Goal: Task Accomplishment & Management: Complete application form

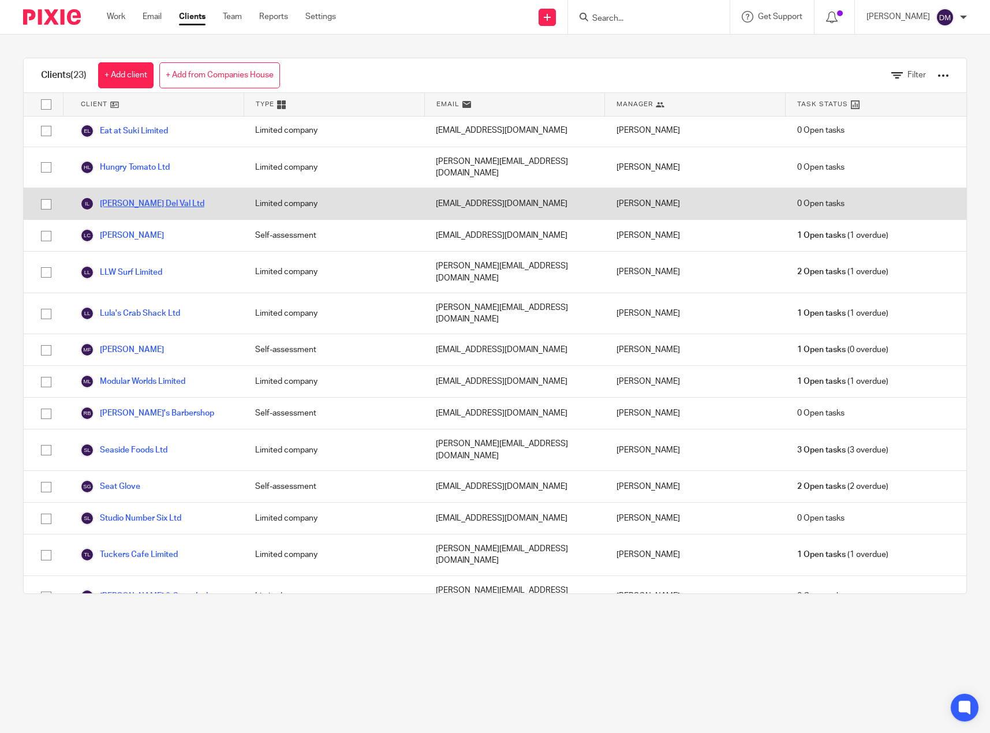
scroll to position [264, 0]
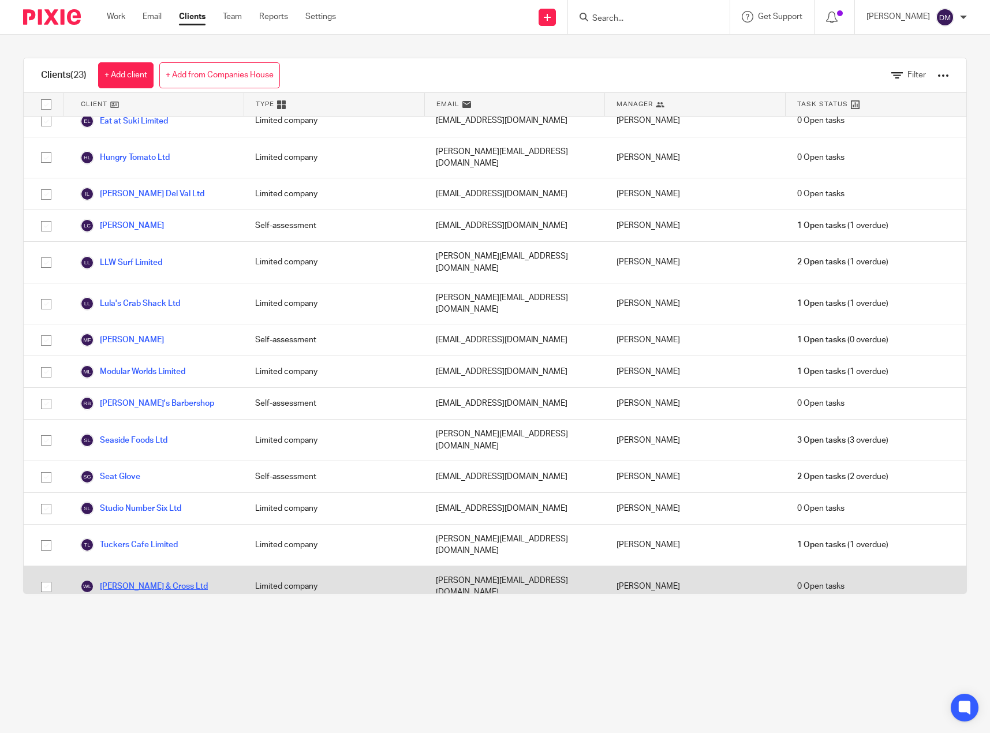
click at [142, 580] on link "[PERSON_NAME] & Cross Ltd" at bounding box center [144, 587] width 128 height 14
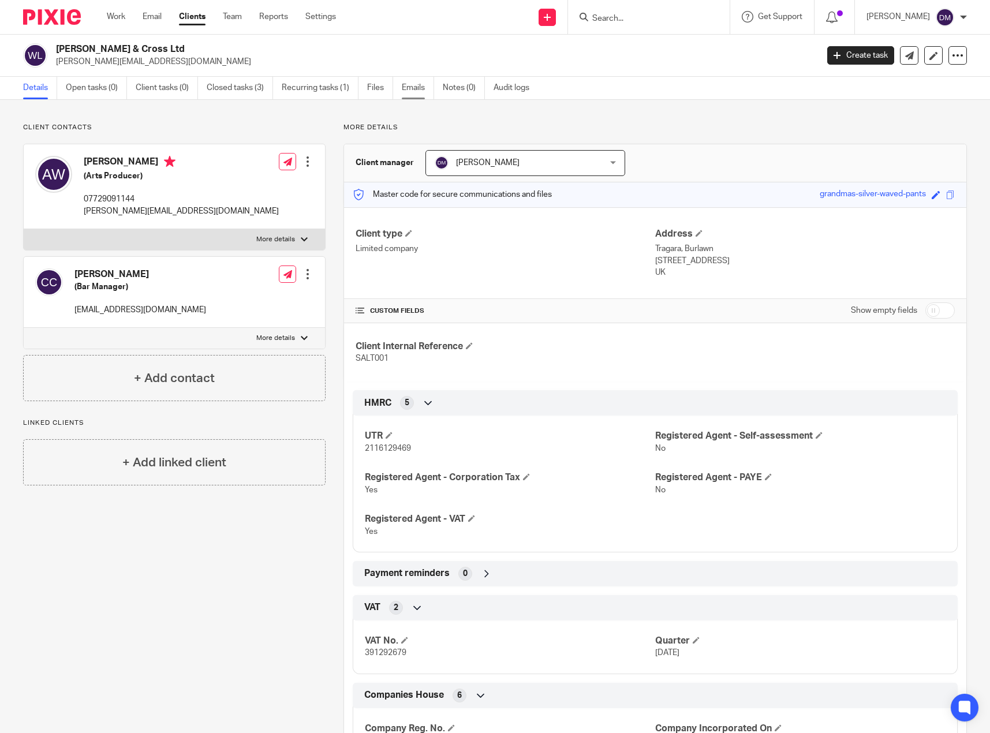
click at [405, 85] on link "Emails" at bounding box center [418, 88] width 32 height 23
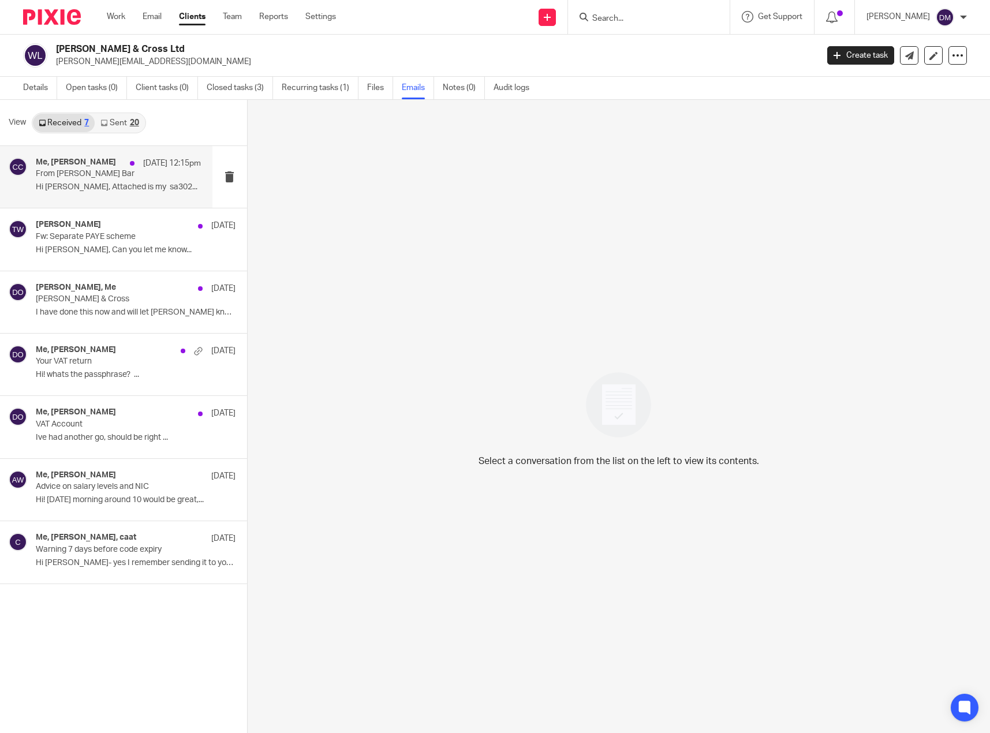
click at [115, 196] on div "Me, [PERSON_NAME] Cross [DATE] 12:15pm From [PERSON_NAME] Bar Hi [PERSON_NAME],…" at bounding box center [118, 177] width 165 height 39
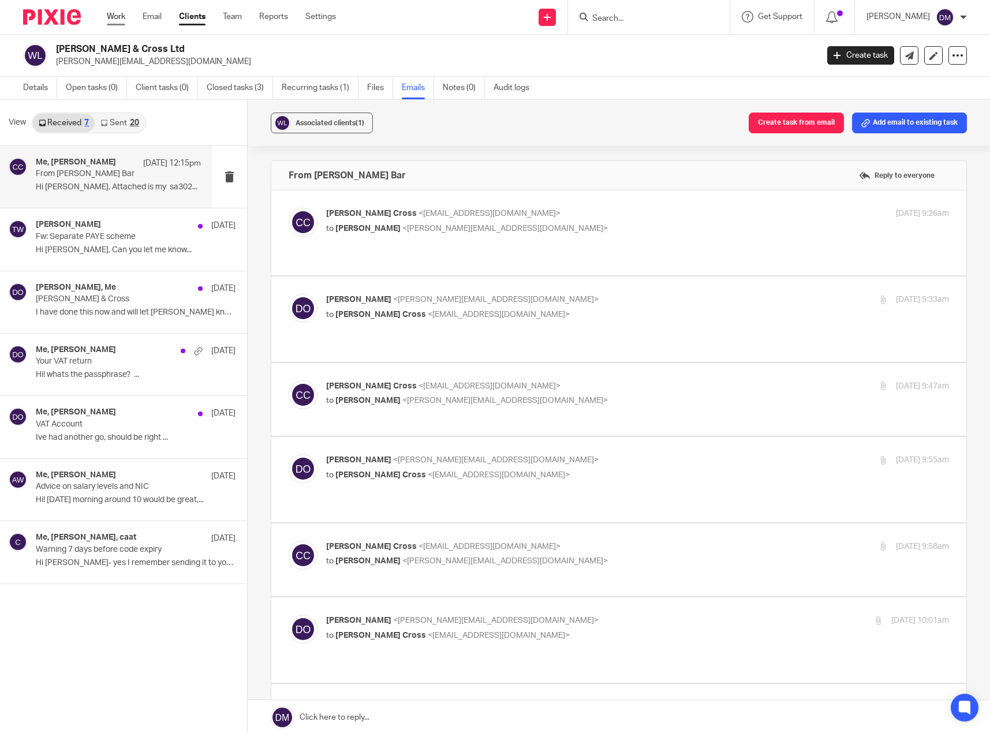
click at [119, 16] on link "Work" at bounding box center [116, 17] width 18 height 12
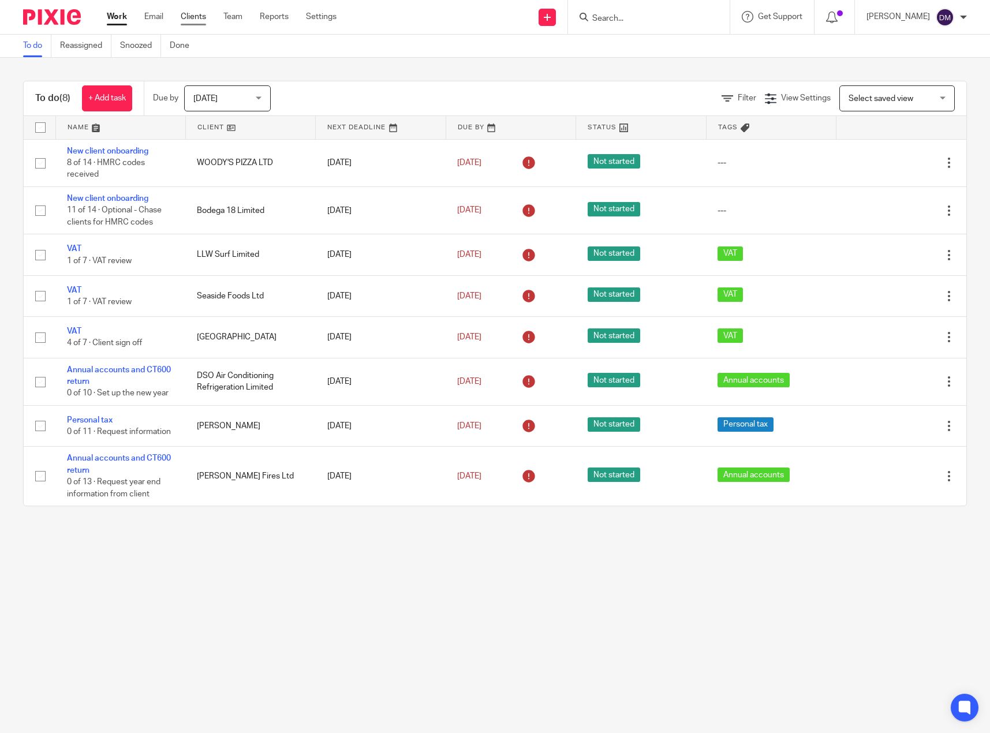
click at [200, 16] on link "Clients" at bounding box center [193, 17] width 25 height 12
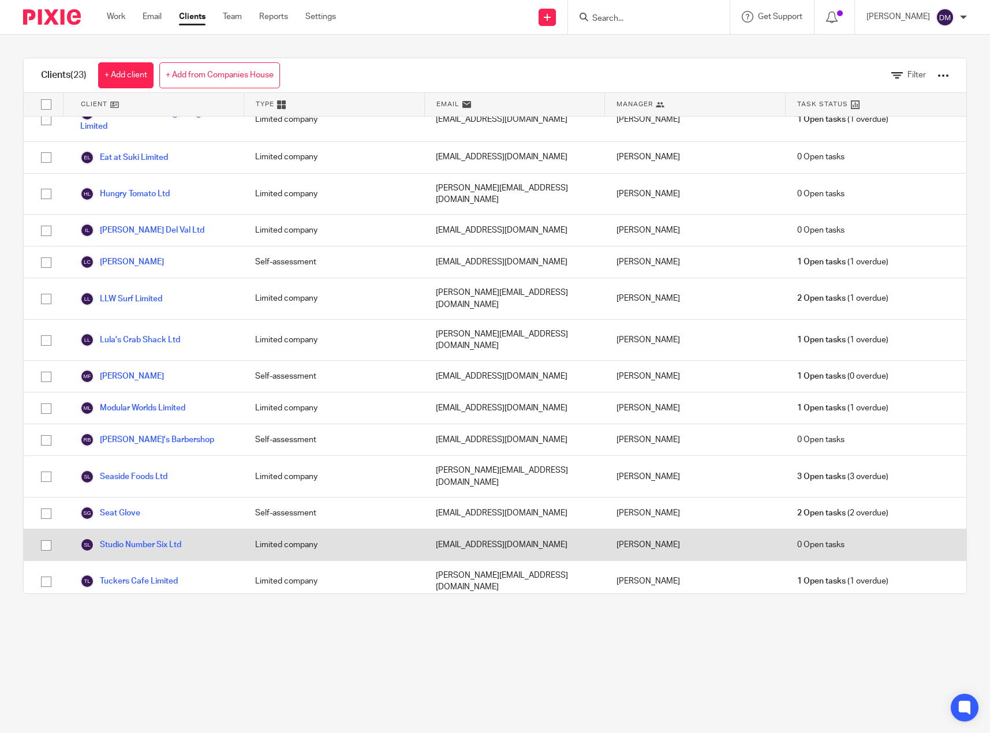
scroll to position [264, 0]
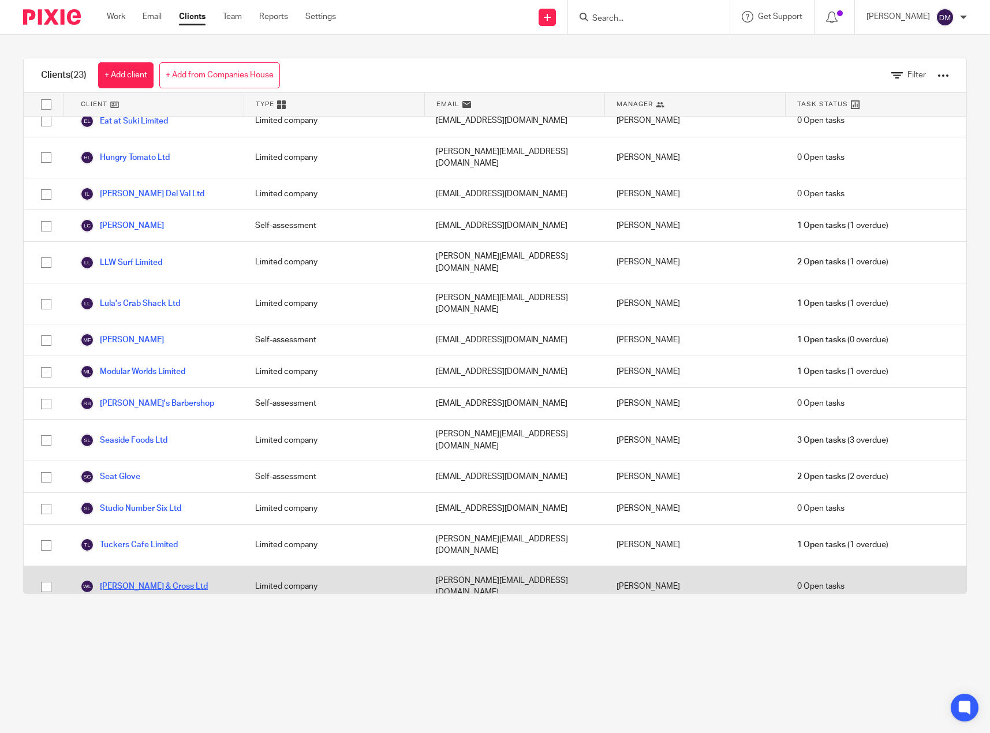
click at [146, 580] on link "[PERSON_NAME] & Cross Ltd" at bounding box center [144, 587] width 128 height 14
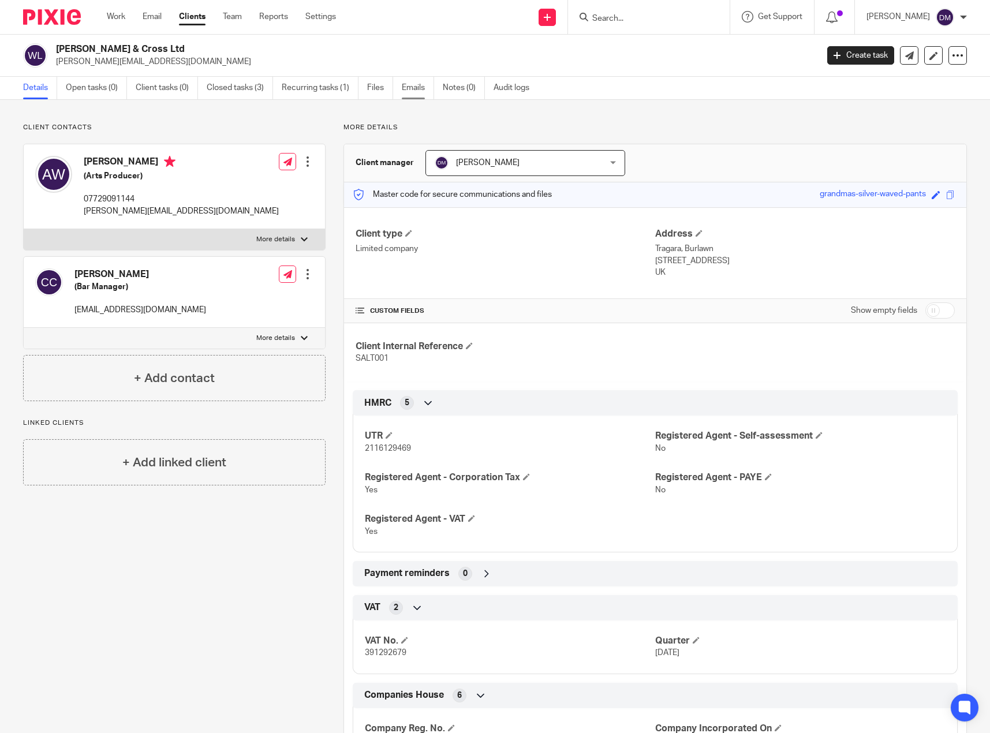
click at [413, 92] on link "Emails" at bounding box center [418, 88] width 32 height 23
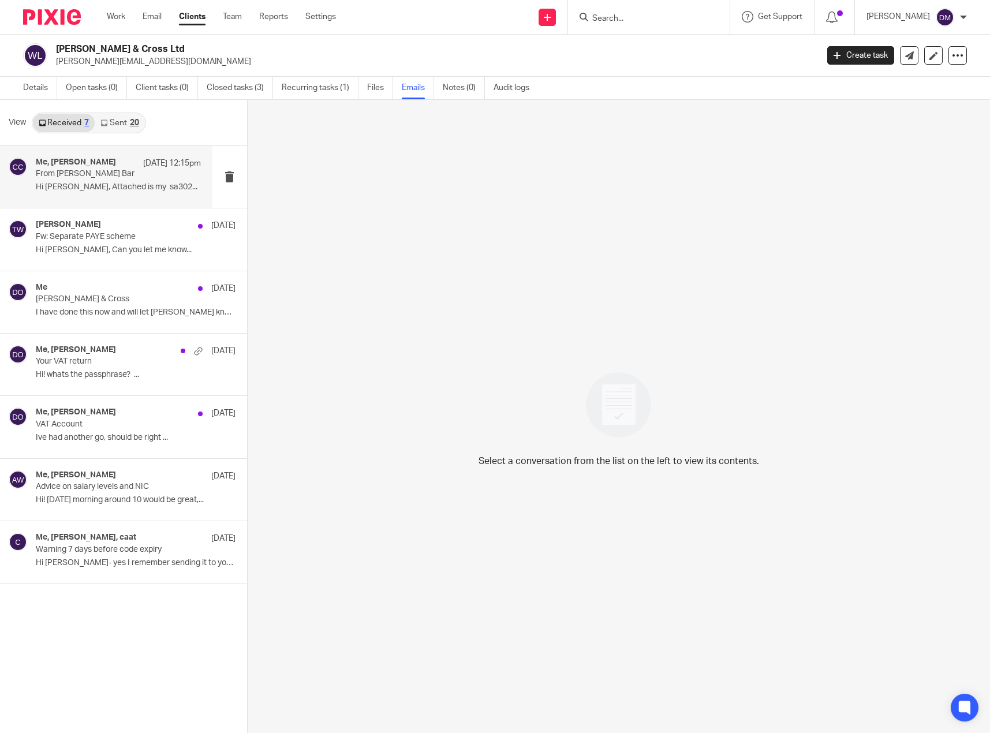
click at [113, 178] on p "From Christina Salt Bar" at bounding box center [102, 174] width 132 height 10
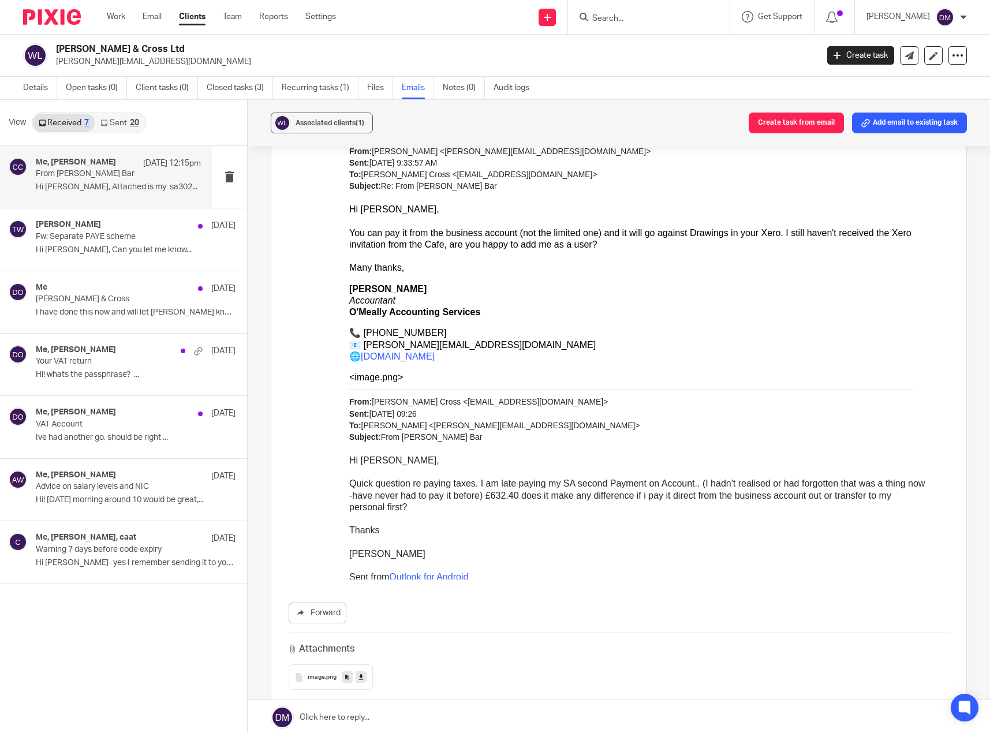
scroll to position [4192, 0]
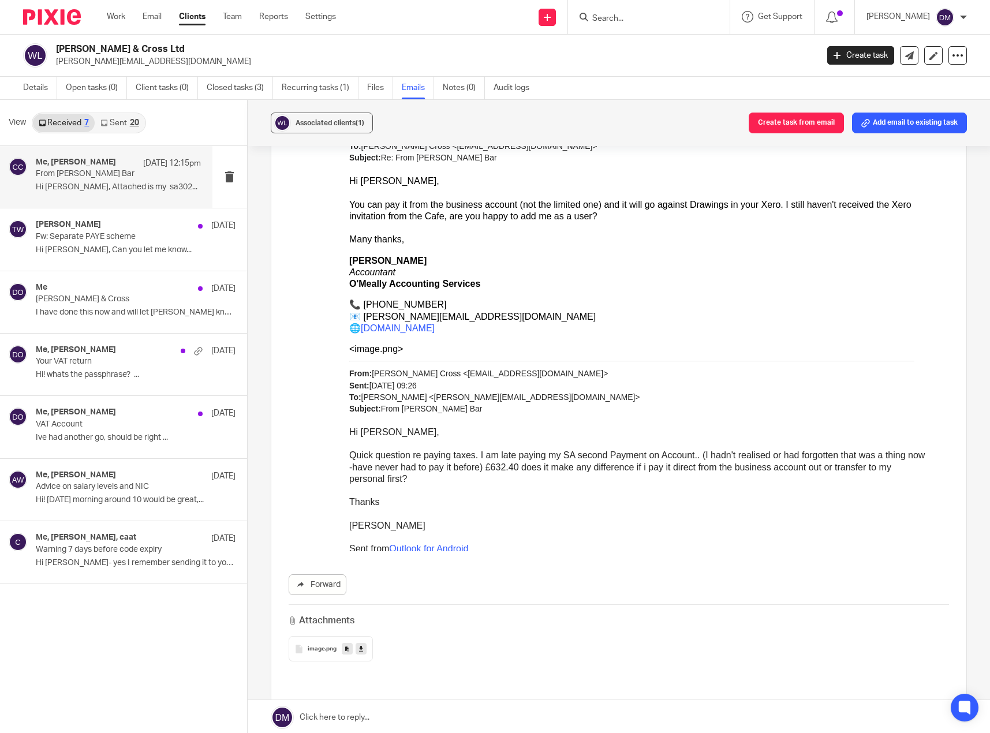
click at [318, 646] on span "image" at bounding box center [316, 649] width 17 height 7
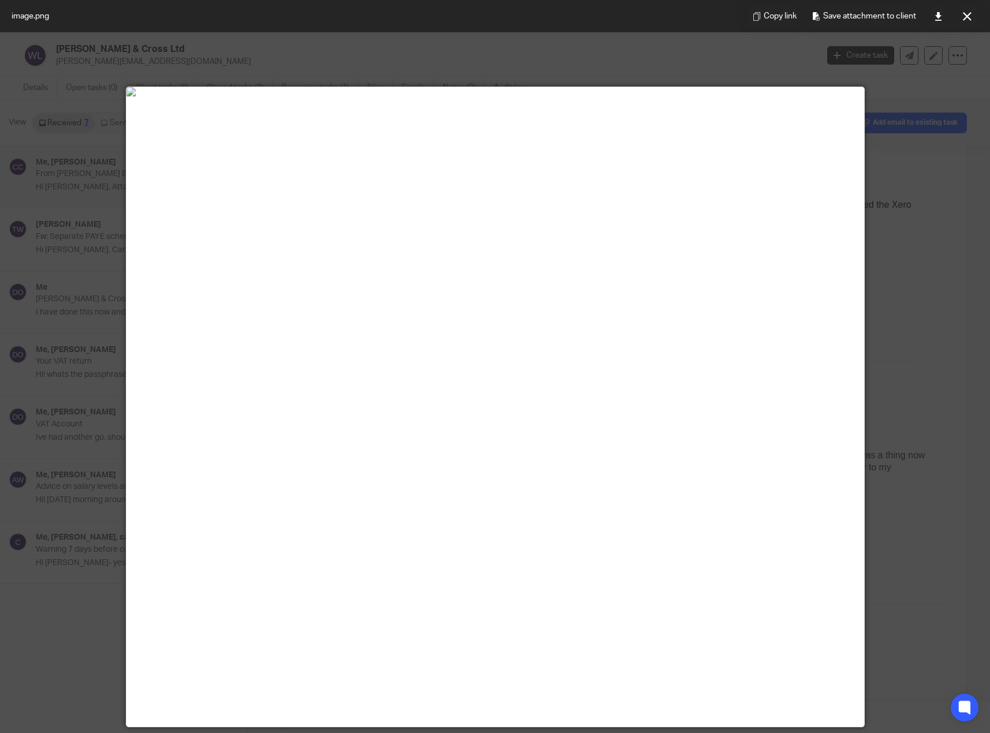
click at [963, 12] on button at bounding box center [967, 16] width 23 height 23
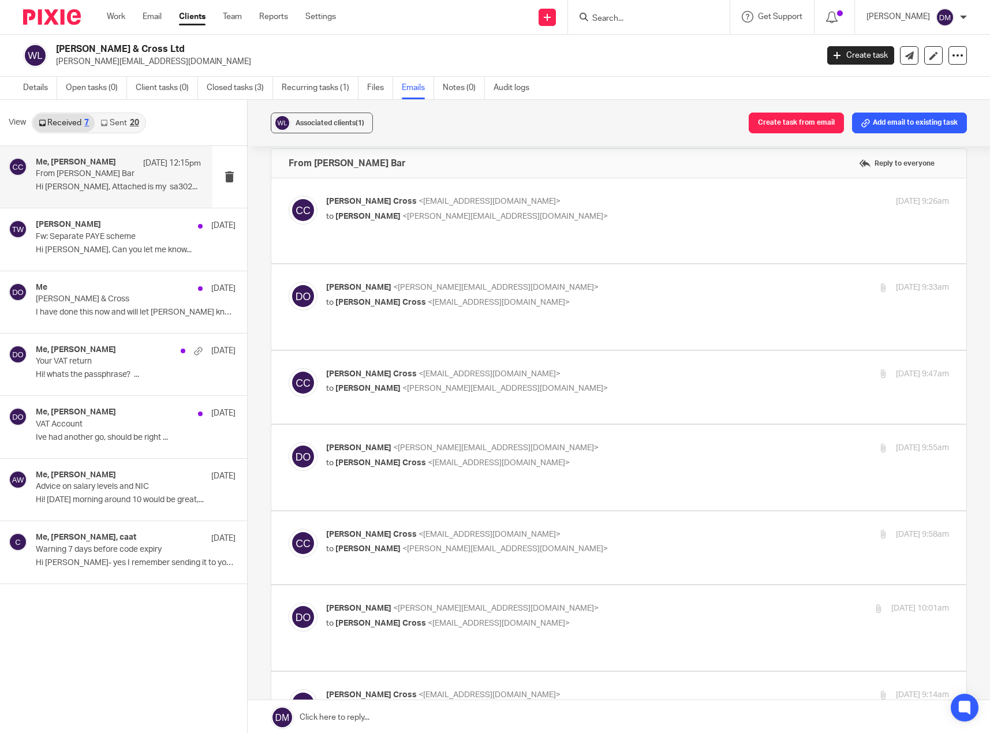
scroll to position [0, 0]
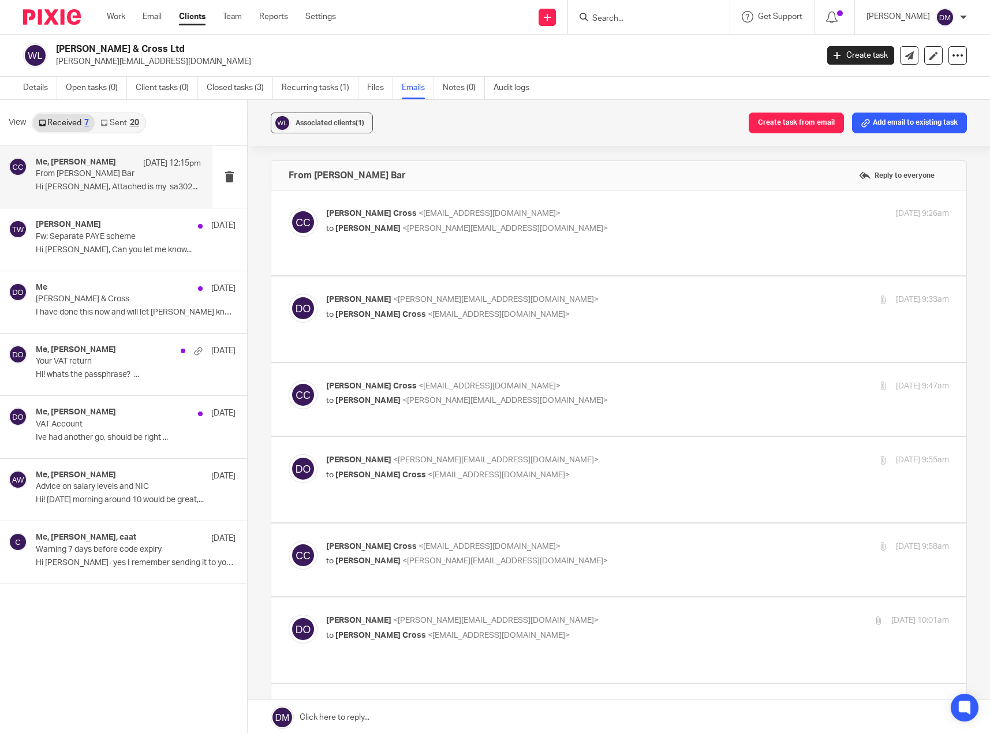
click at [123, 118] on link "Sent 20" at bounding box center [120, 123] width 50 height 18
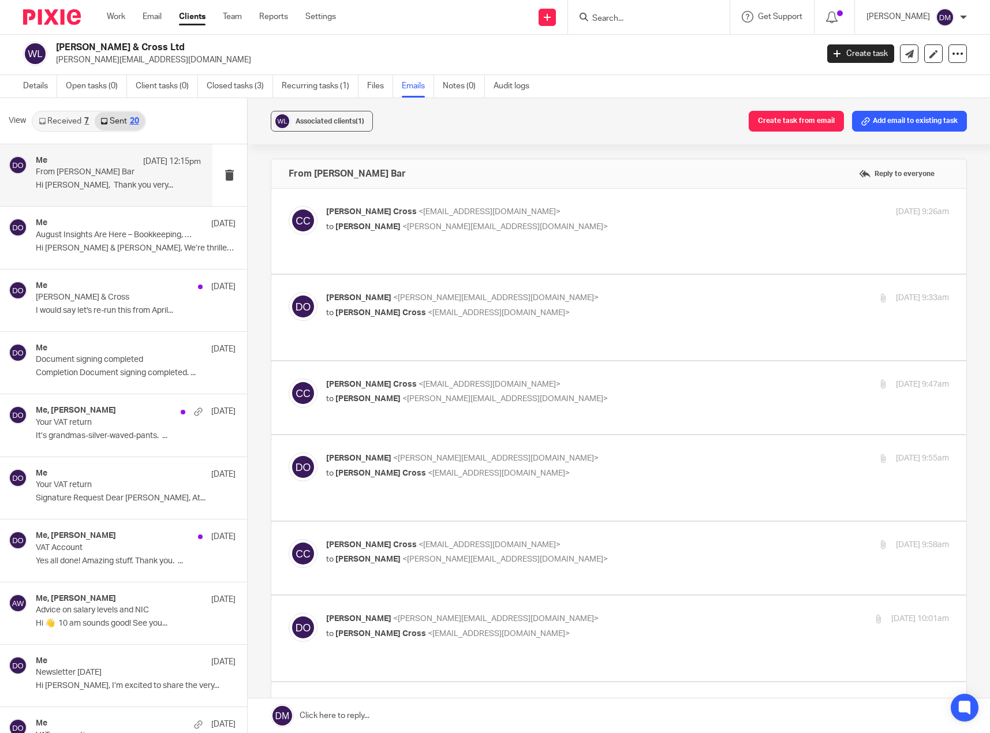
click at [102, 180] on div "Me 26 Aug 12:15pm From Christina Salt Bar Hi Christina, Thank you very..." at bounding box center [118, 175] width 165 height 39
click at [73, 233] on p "August Insights Are Here – Bookkeeping, Pensions & More 🌞" at bounding box center [102, 235] width 132 height 10
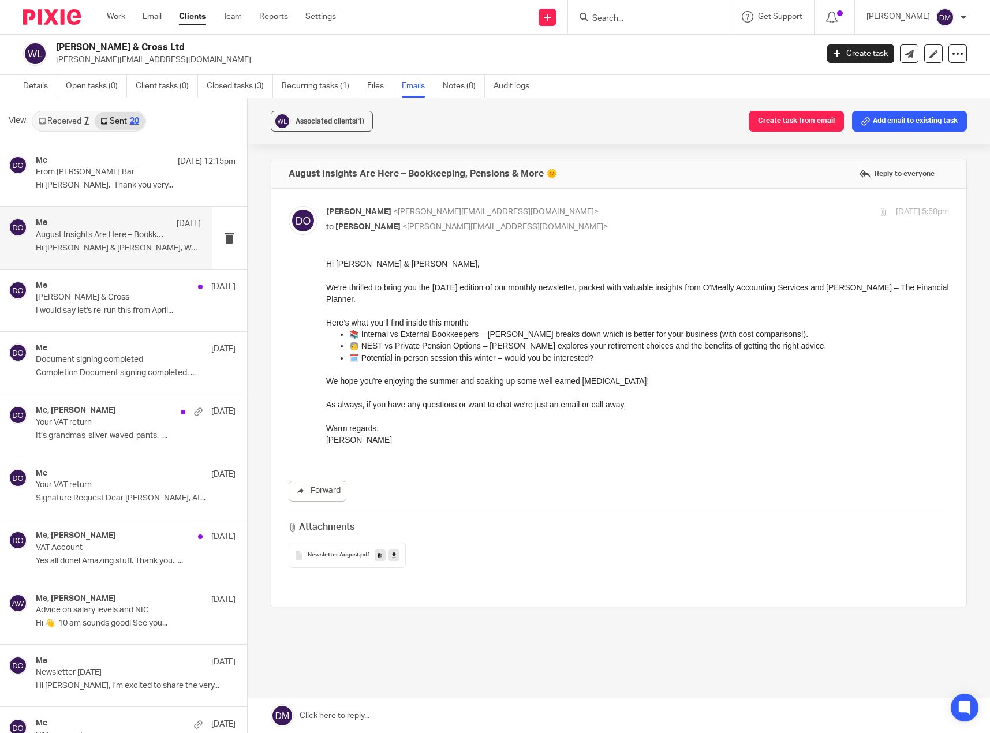
scroll to position [0, 0]
click at [62, 123] on link "Received 7" at bounding box center [64, 121] width 62 height 18
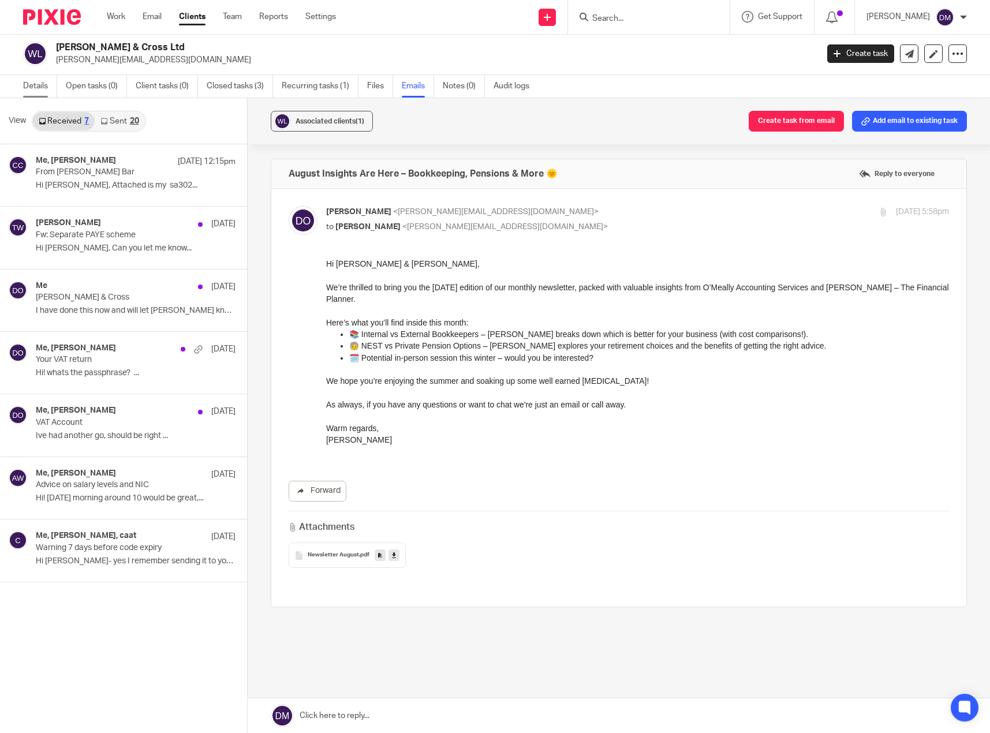
click at [36, 89] on link "Details" at bounding box center [40, 86] width 34 height 23
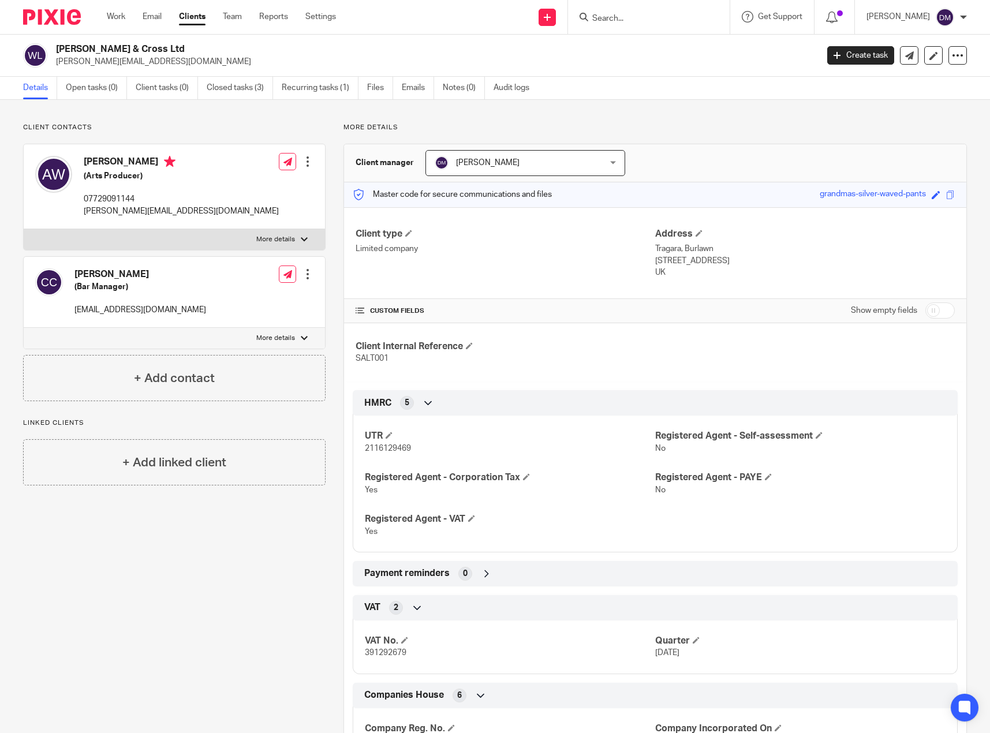
click at [196, 14] on link "Clients" at bounding box center [192, 17] width 27 height 12
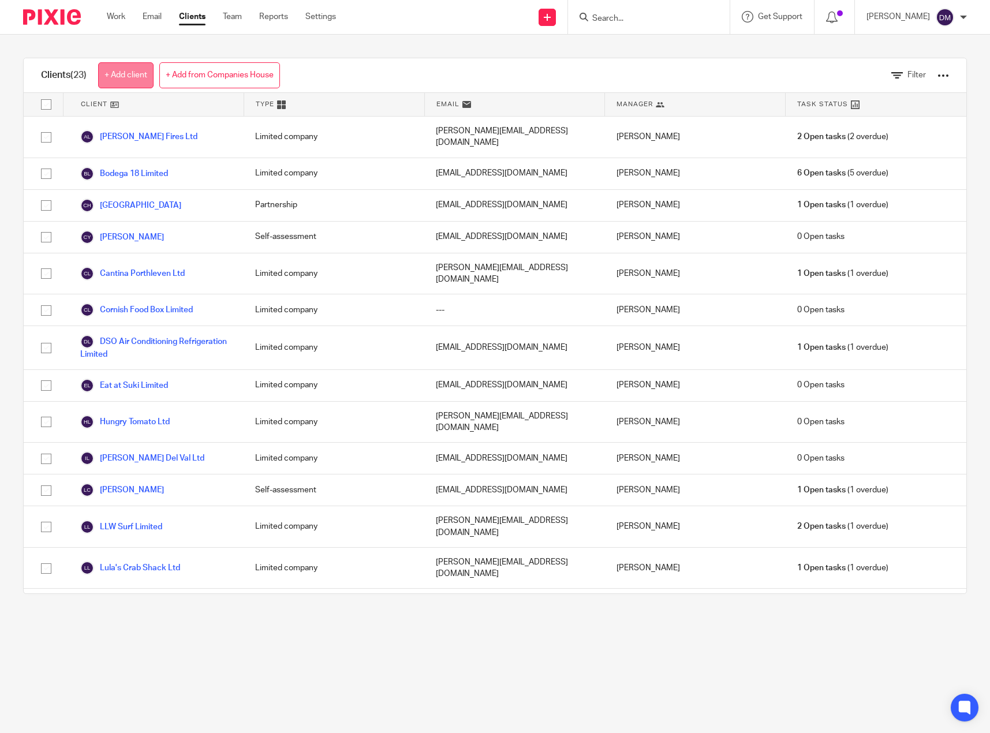
click at [129, 72] on link "+ Add client" at bounding box center [125, 75] width 55 height 26
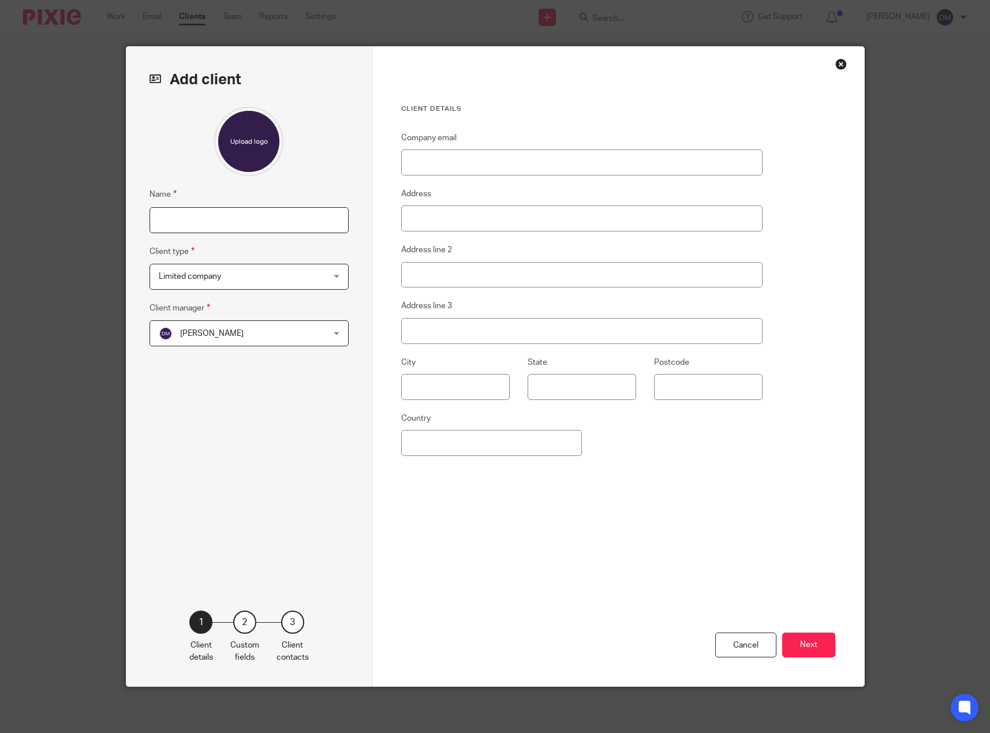
click at [217, 222] on input "Name" at bounding box center [249, 220] width 199 height 26
type input "Christina Cross Cafe"
click at [210, 269] on span "Limited company" at bounding box center [234, 276] width 151 height 24
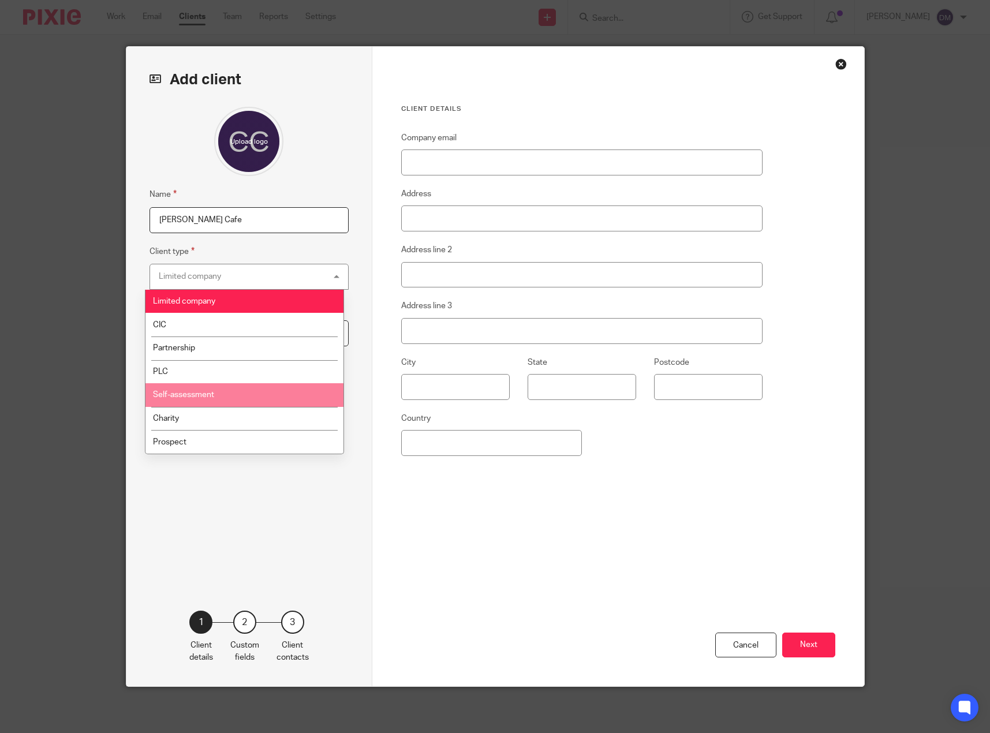
click at [210, 401] on li "Self-assessment" at bounding box center [245, 395] width 198 height 24
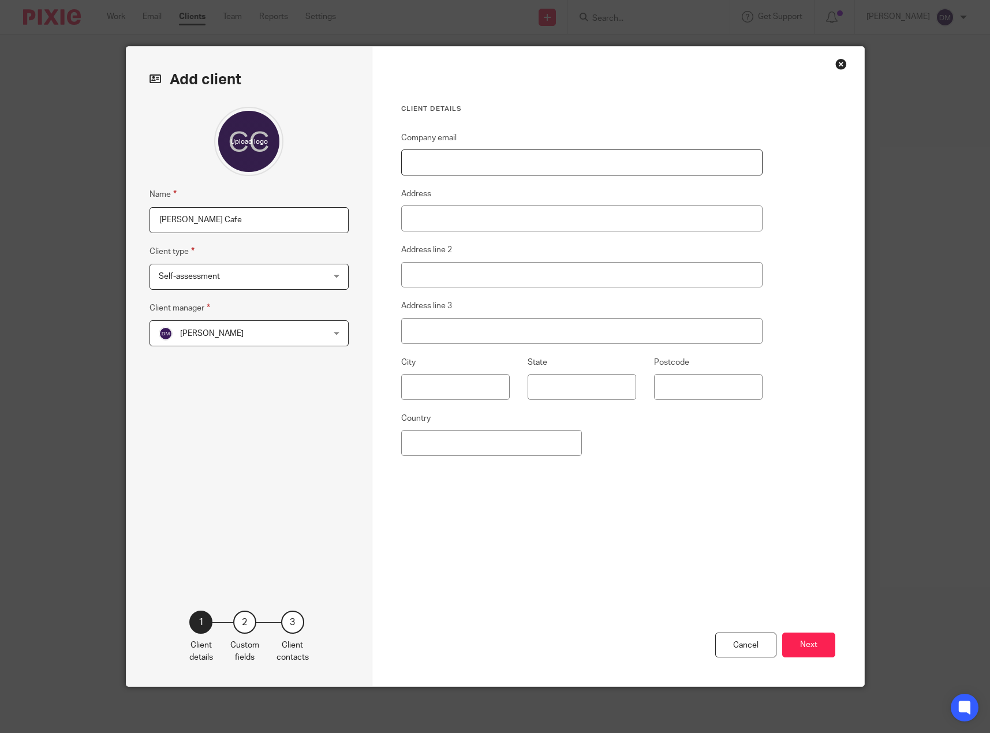
click at [510, 164] on input "Company email" at bounding box center [582, 163] width 362 height 26
click at [495, 159] on input "Company email" at bounding box center [582, 163] width 362 height 26
paste input "[EMAIL_ADDRESS][DOMAIN_NAME]"
type input "[EMAIL_ADDRESS][DOMAIN_NAME]"
click at [467, 225] on input "Address" at bounding box center [582, 219] width 362 height 26
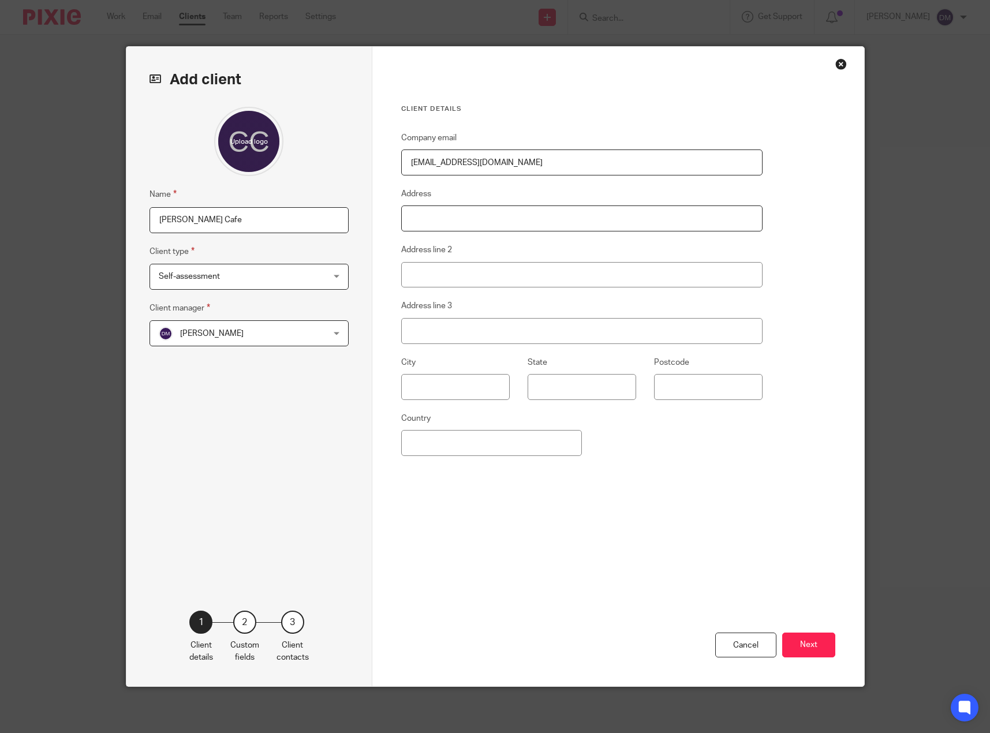
click at [427, 222] on input "Address" at bounding box center [582, 219] width 362 height 26
type input "Goldsworthy Way"
type input "Wadebridge"
type input "PL27 7AR"
click at [463, 437] on input "Country" at bounding box center [491, 443] width 181 height 26
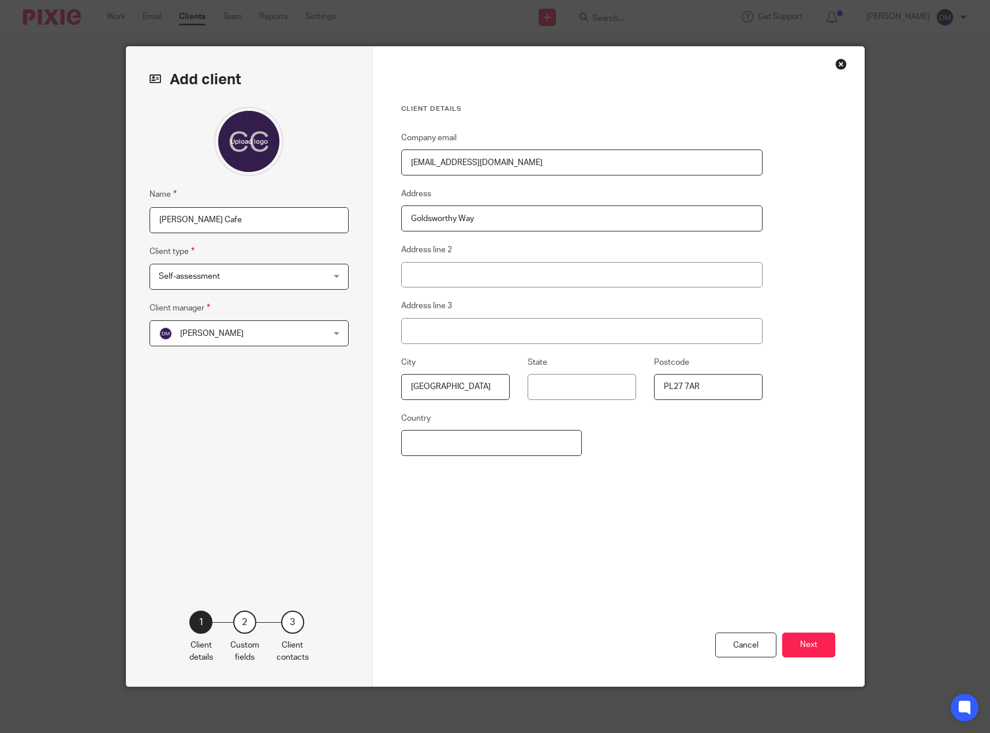
type input "[GEOGRAPHIC_DATA]"
click at [813, 649] on button "Next" at bounding box center [808, 645] width 53 height 25
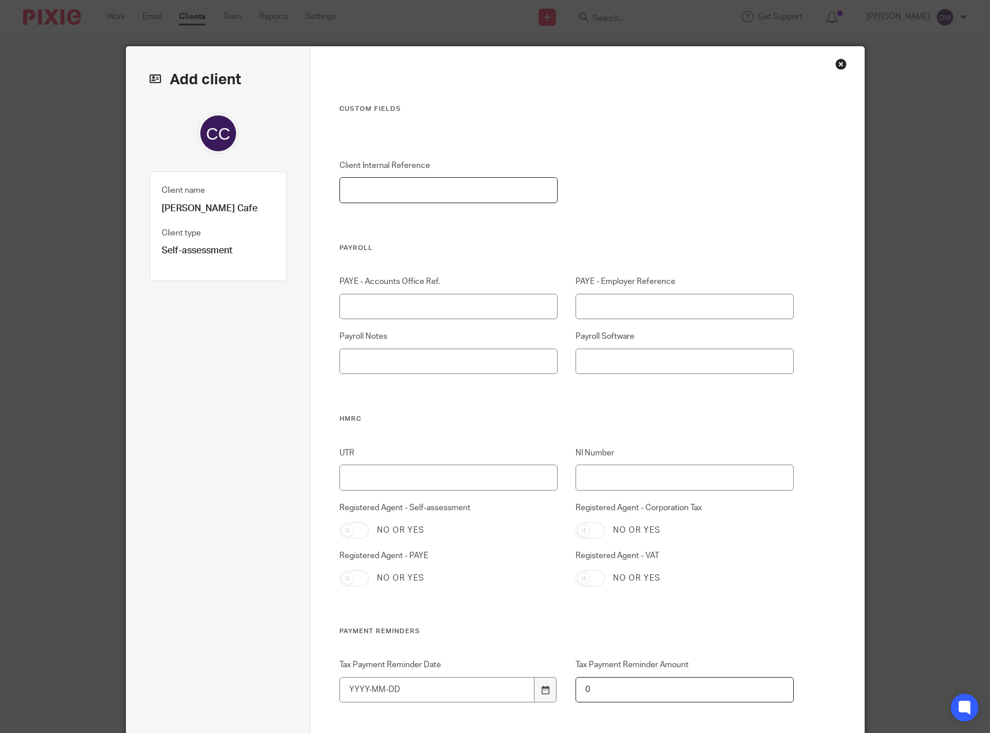
click at [394, 181] on input "Client Internal Reference" at bounding box center [449, 190] width 218 height 26
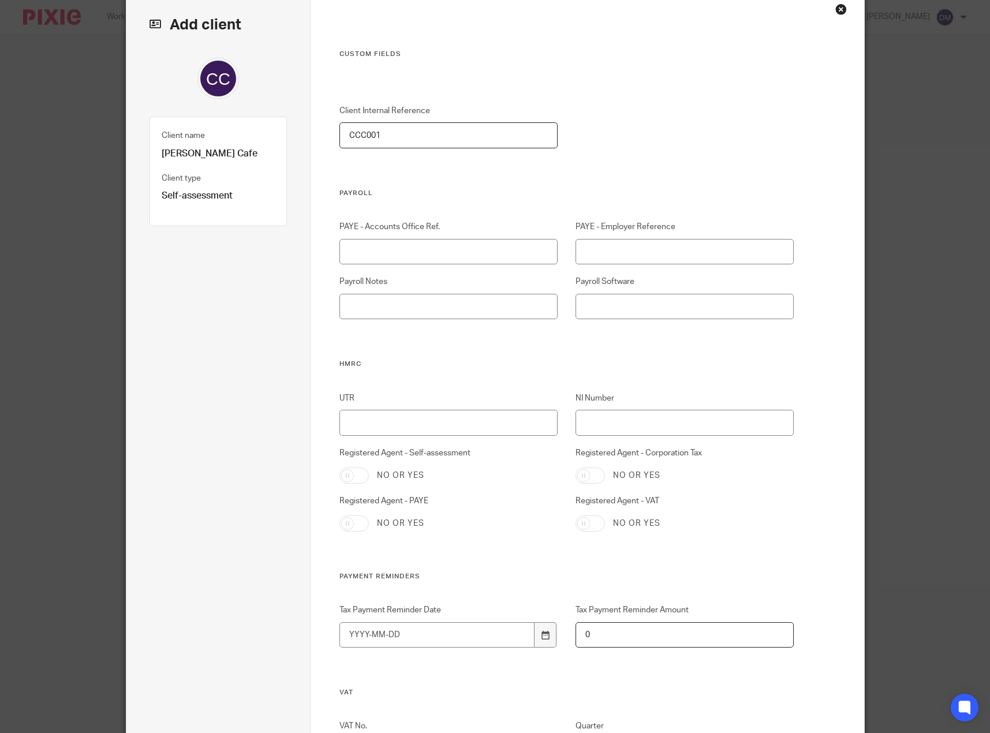
scroll to position [58, 0]
type input "CCC001"
click at [380, 256] on input "PAYE - Accounts Office Ref." at bounding box center [449, 249] width 218 height 26
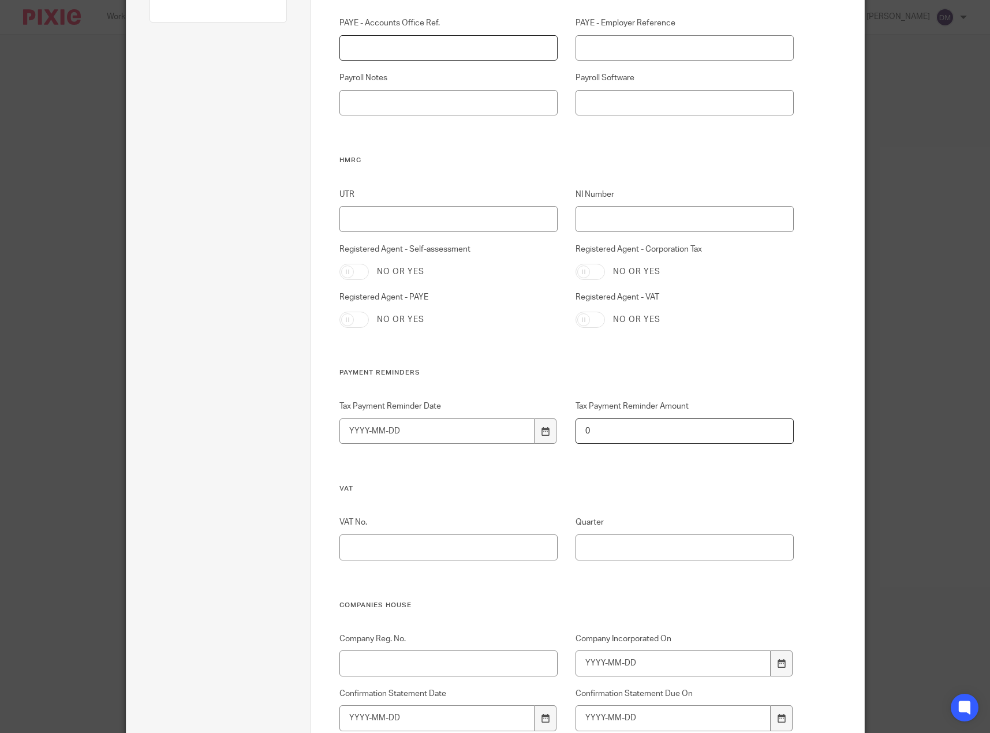
scroll to position [289, 0]
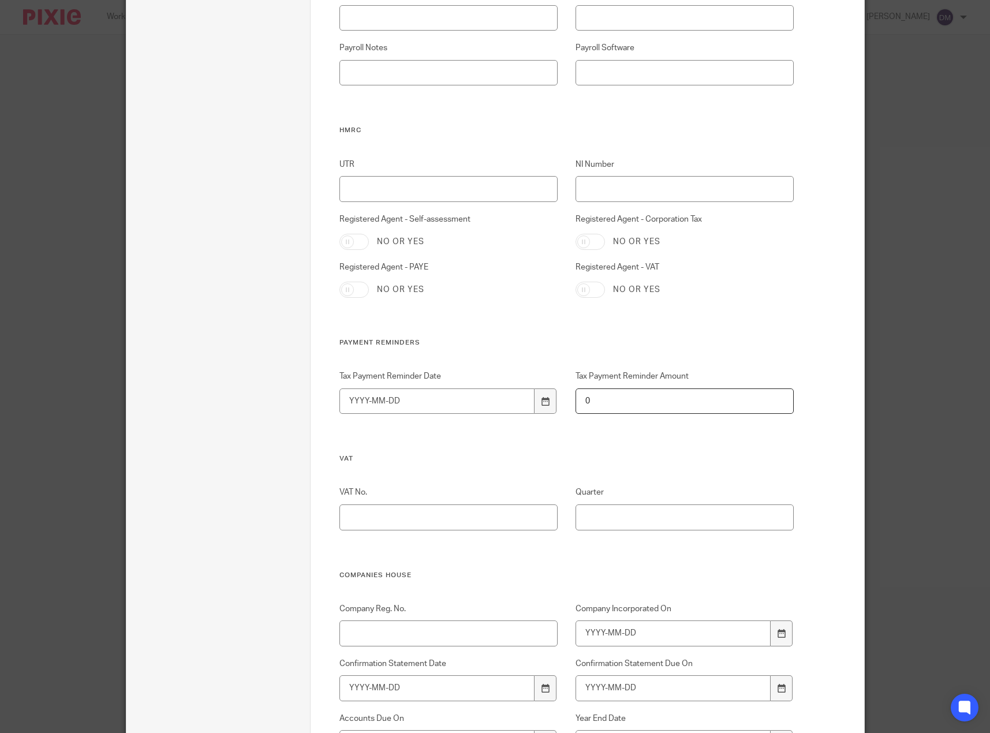
click at [352, 240] on input "Registered Agent - Self-assessment" at bounding box center [354, 242] width 29 height 16
checkbox input "true"
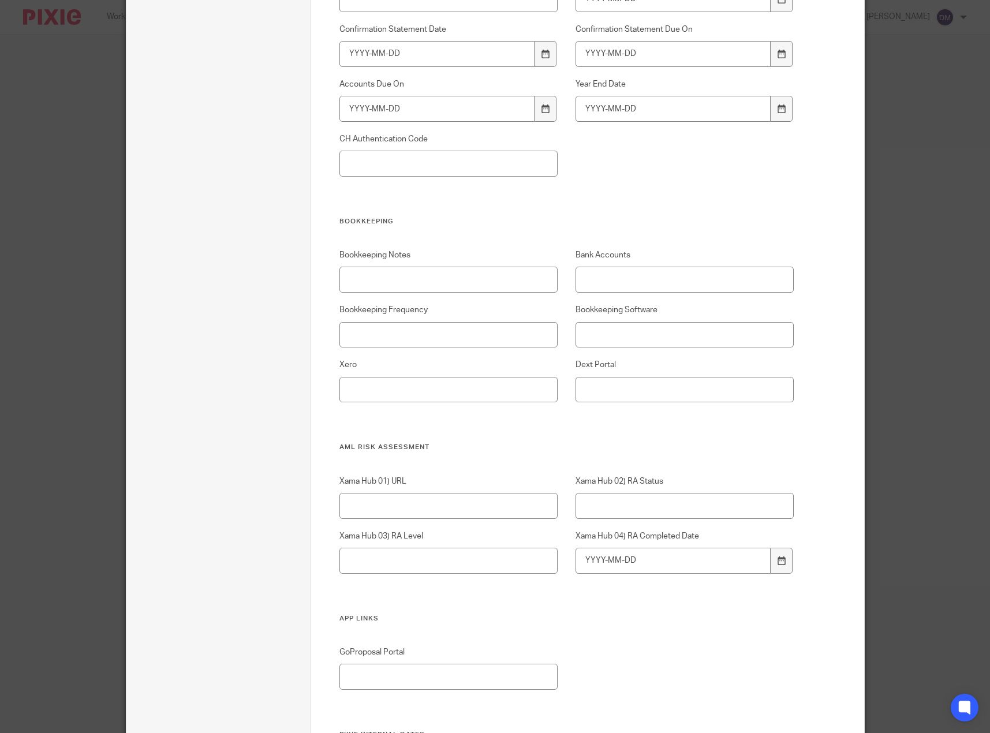
scroll to position [924, 0]
click at [470, 282] on input "Bookkeeping Notes" at bounding box center [449, 279] width 218 height 26
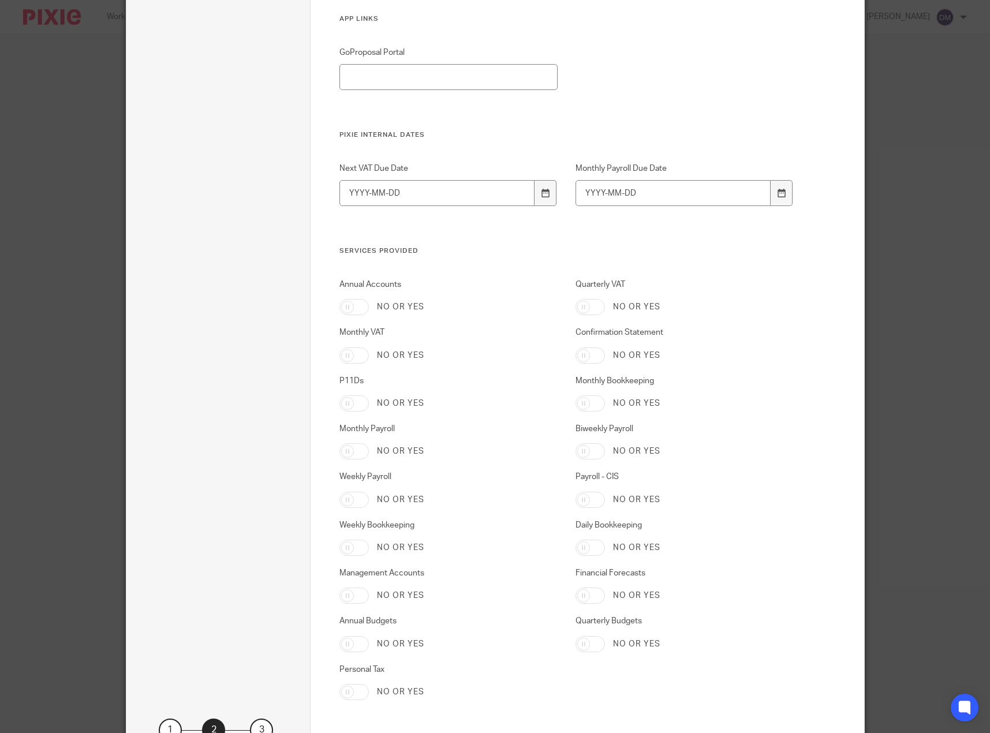
scroll to position [1617, 0]
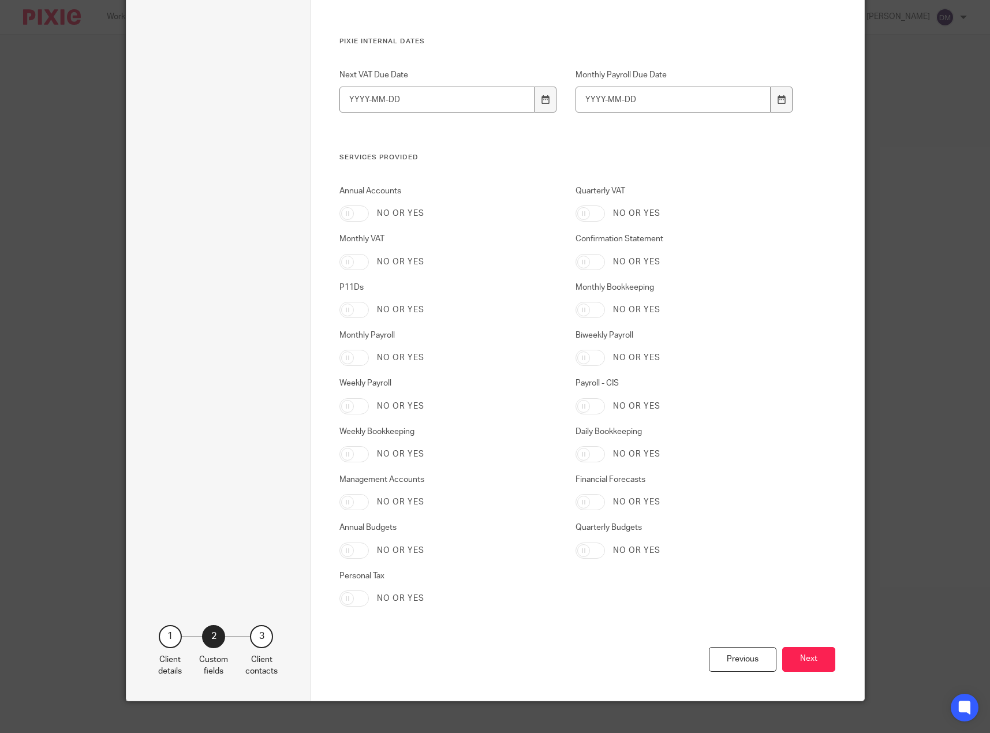
type input "Client completing"
click at [348, 602] on input "Personal Tax" at bounding box center [354, 599] width 29 height 16
checkbox input "true"
click at [814, 669] on button "Next" at bounding box center [808, 659] width 53 height 25
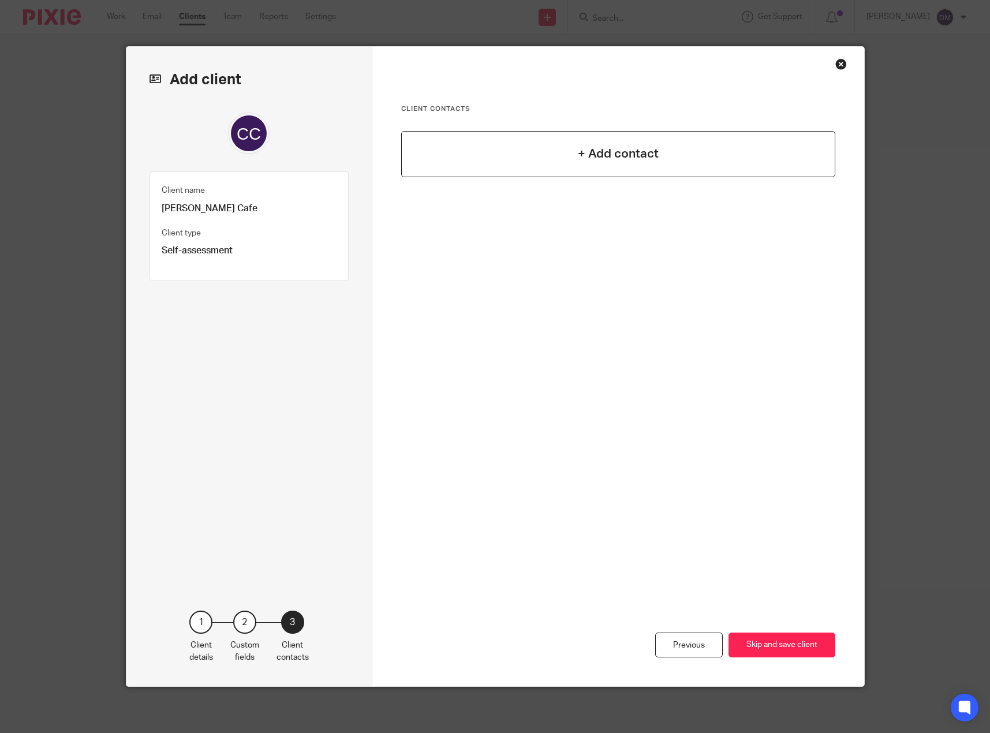
click at [664, 155] on div "+ Add contact" at bounding box center [618, 154] width 434 height 46
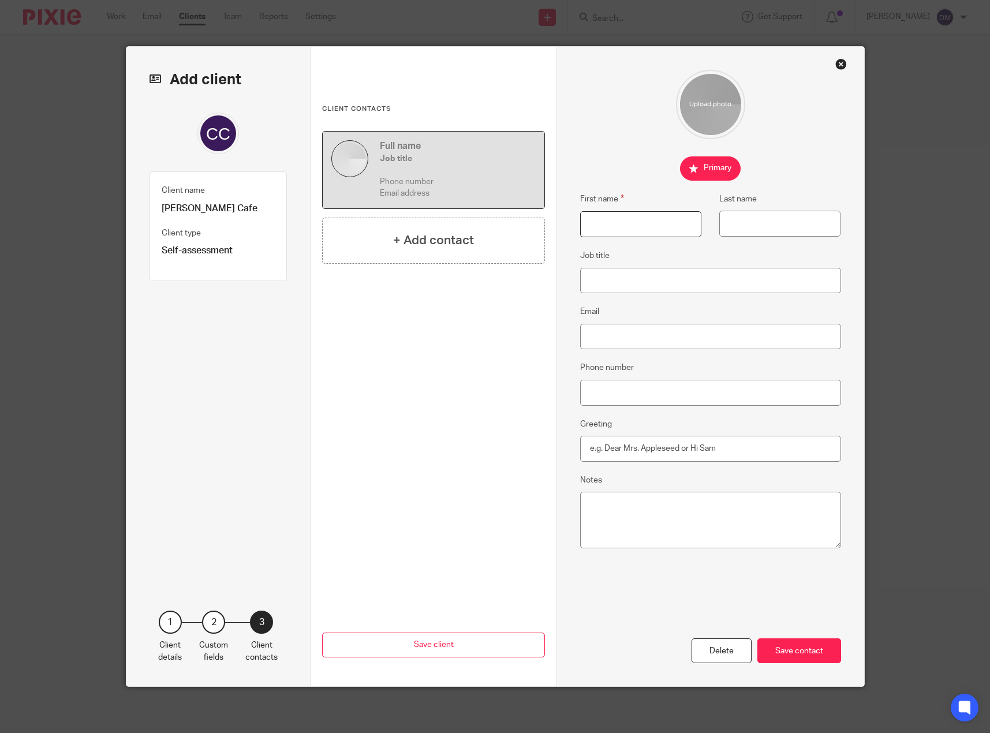
click at [635, 225] on input "First name" at bounding box center [640, 224] width 121 height 26
click at [623, 222] on input "First name" at bounding box center [640, 224] width 121 height 26
type input "Christina"
type input "Cross"
type input "Owner"
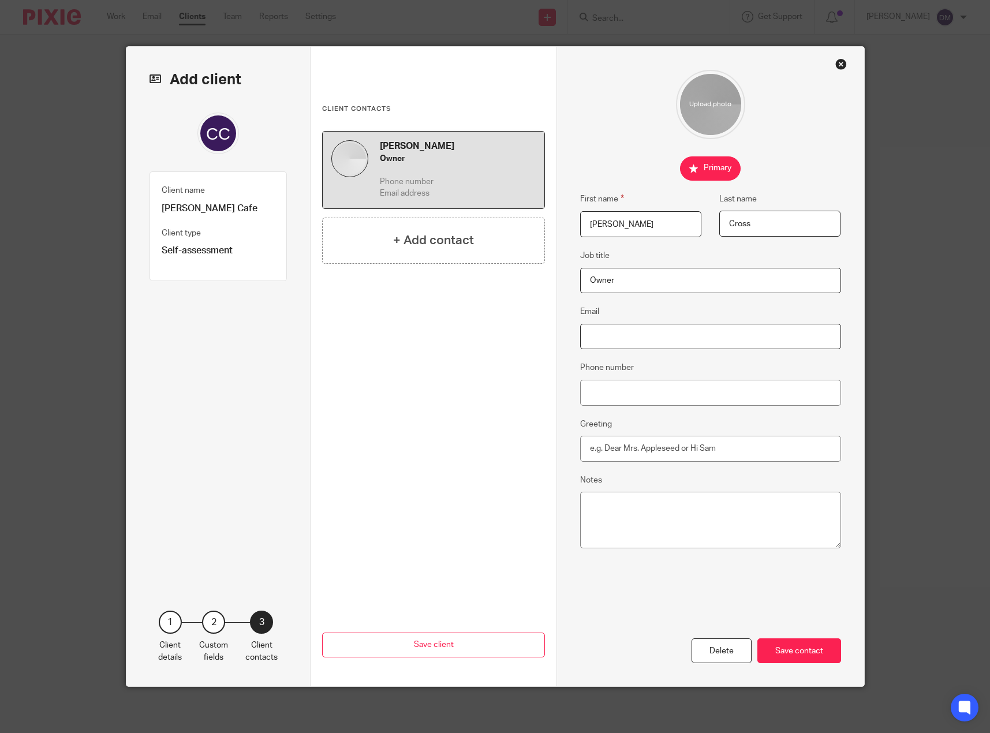
drag, startPoint x: 620, startPoint y: 353, endPoint x: 618, endPoint y: 338, distance: 15.1
paste input "c_f_romero@hotmail.com"
type input "c_f_romero@hotmail.com"
click at [618, 394] on input "Phone number" at bounding box center [710, 393] width 261 height 26
type input "07432657933"
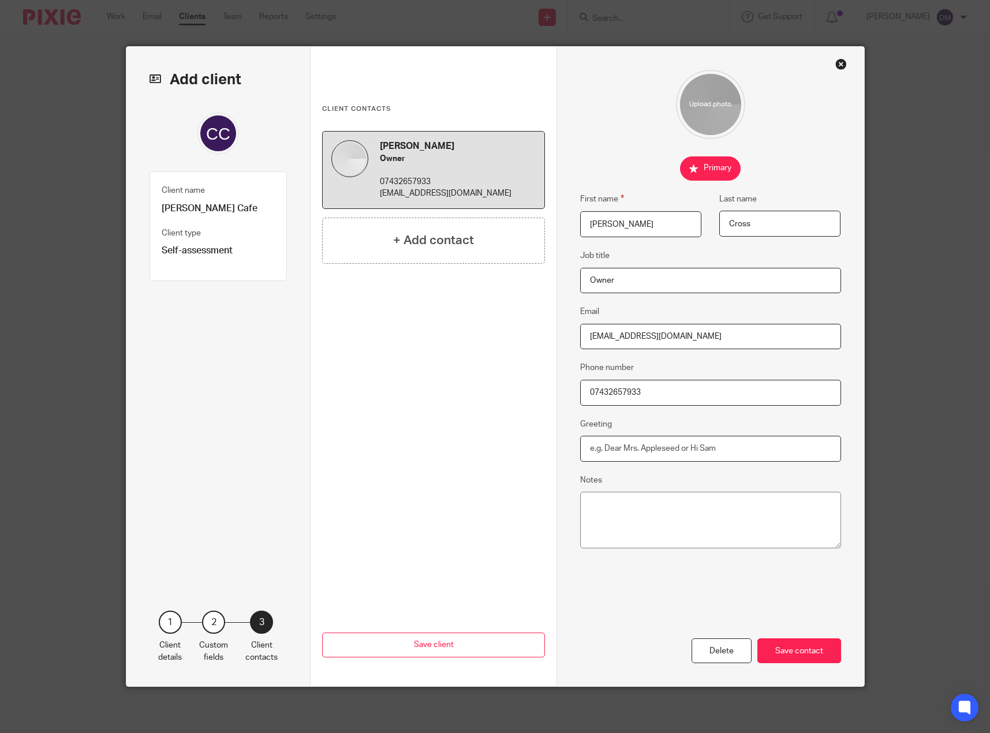
click at [632, 447] on input "Greeting" at bounding box center [710, 449] width 261 height 26
type input "Dear Christina"
click at [821, 650] on div "Save contact" at bounding box center [800, 651] width 84 height 25
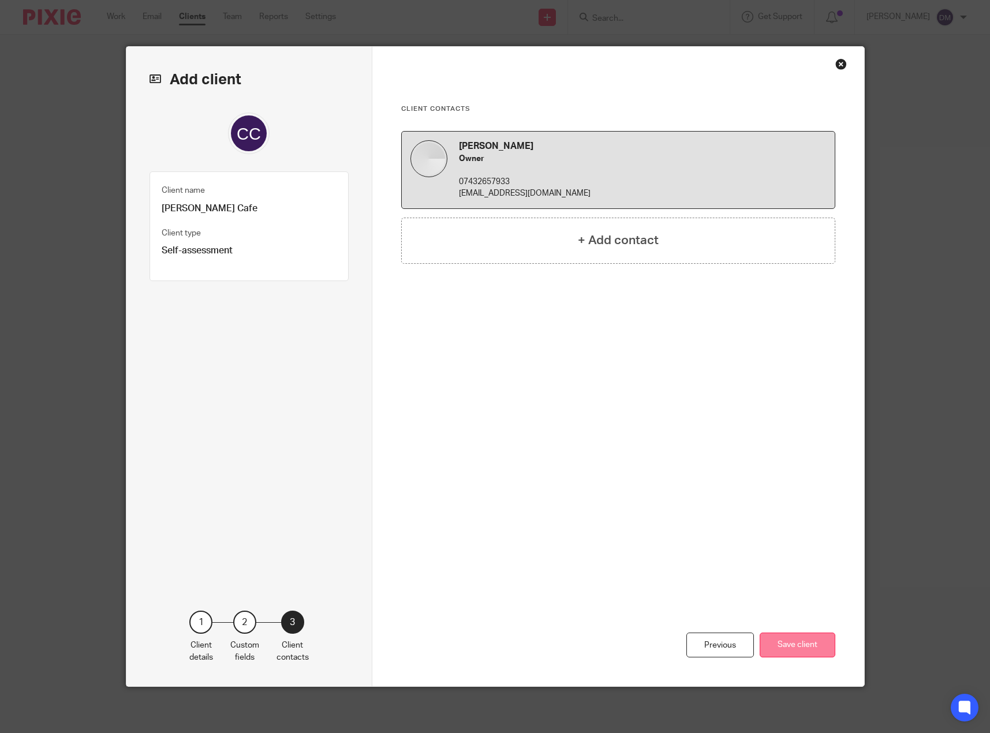
click at [804, 648] on button "Save client" at bounding box center [798, 645] width 76 height 25
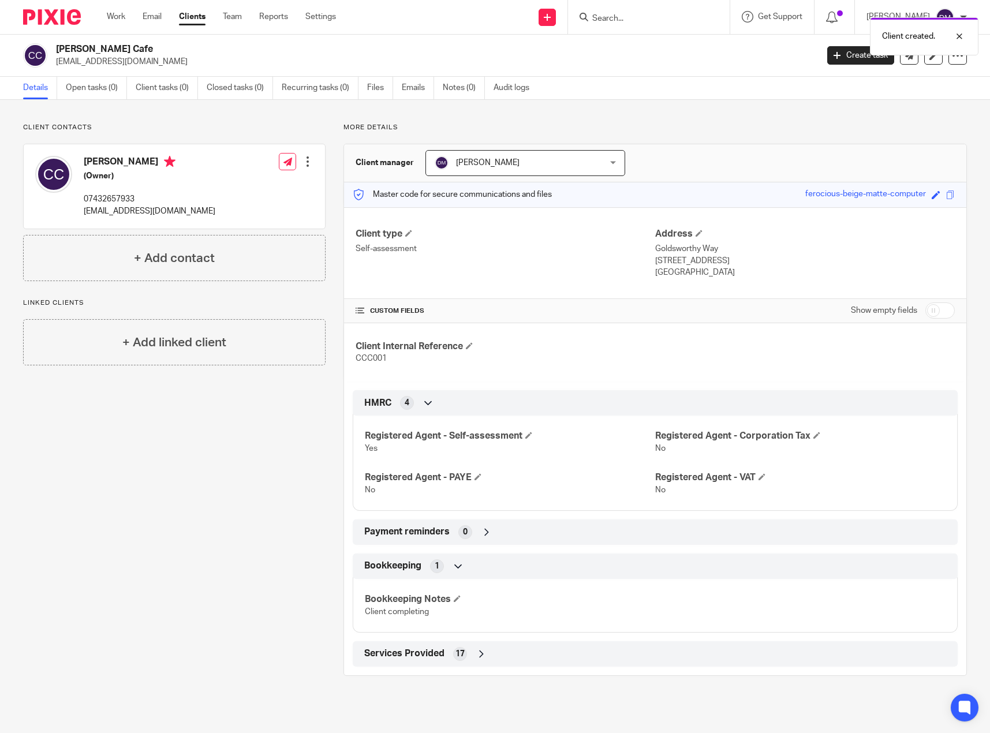
click at [194, 21] on link "Clients" at bounding box center [192, 17] width 27 height 12
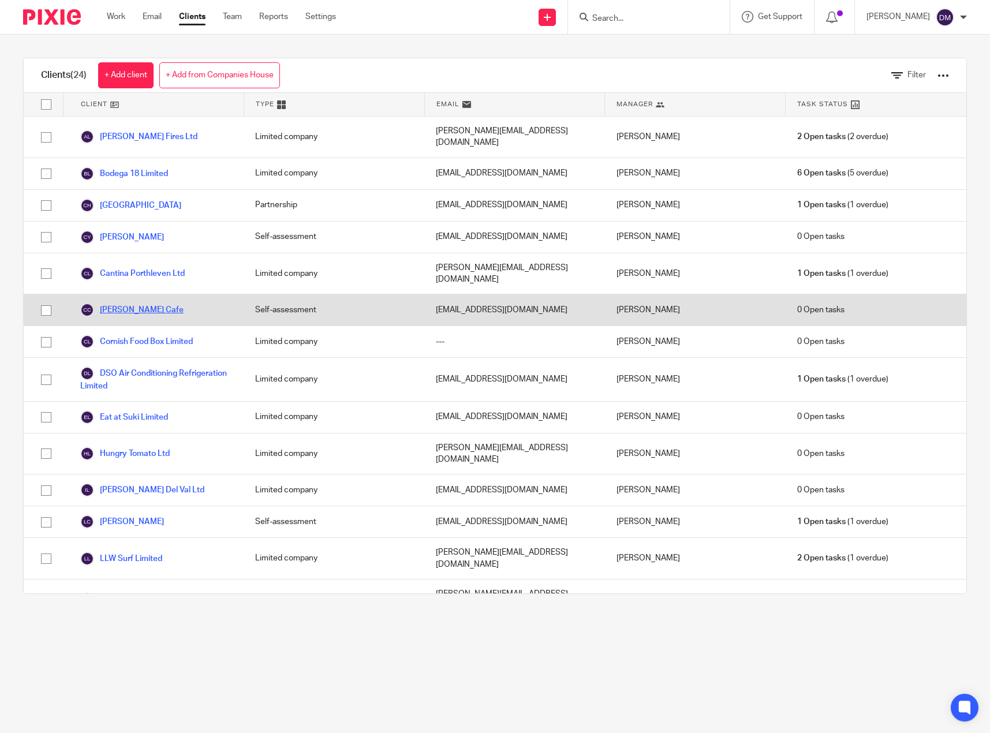
click at [156, 303] on link "[PERSON_NAME] Cafe" at bounding box center [131, 310] width 103 height 14
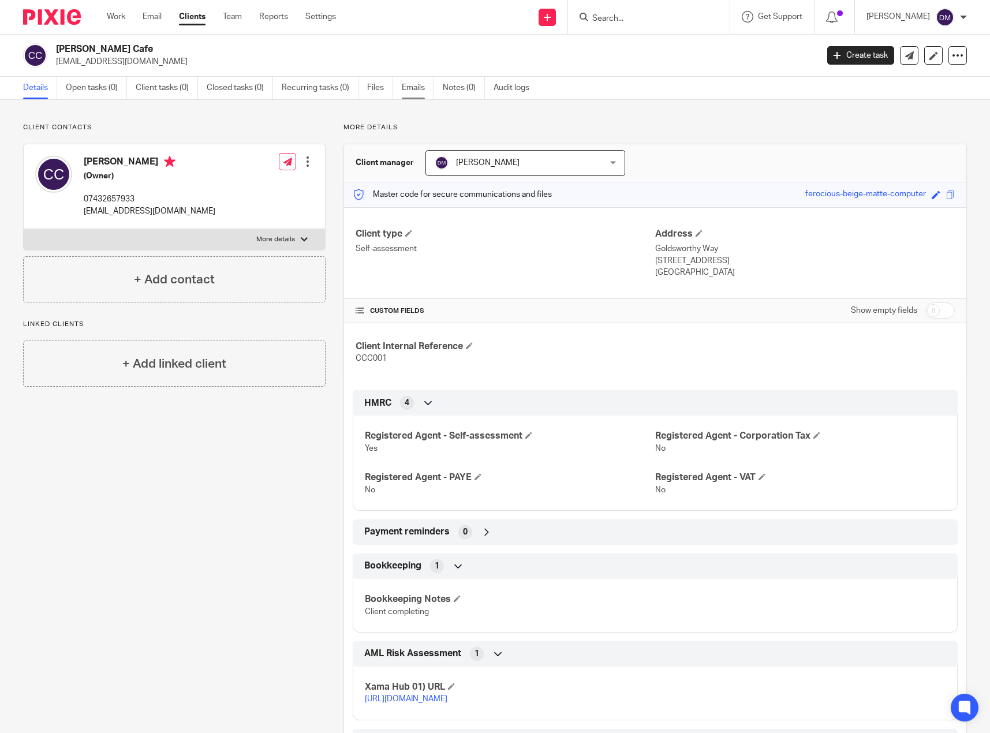
click at [408, 87] on link "Emails" at bounding box center [418, 88] width 32 height 23
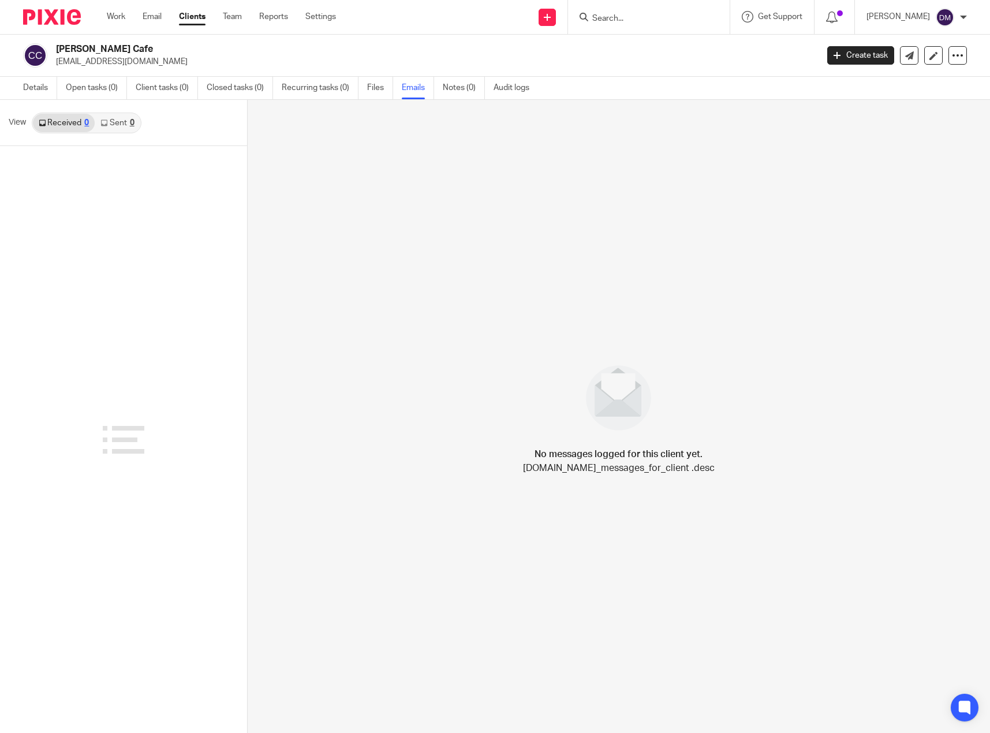
click at [118, 124] on link "Sent 0" at bounding box center [117, 123] width 45 height 18
click at [80, 123] on link "Received 0" at bounding box center [64, 123] width 62 height 18
click at [120, 11] on link "Work" at bounding box center [116, 17] width 18 height 12
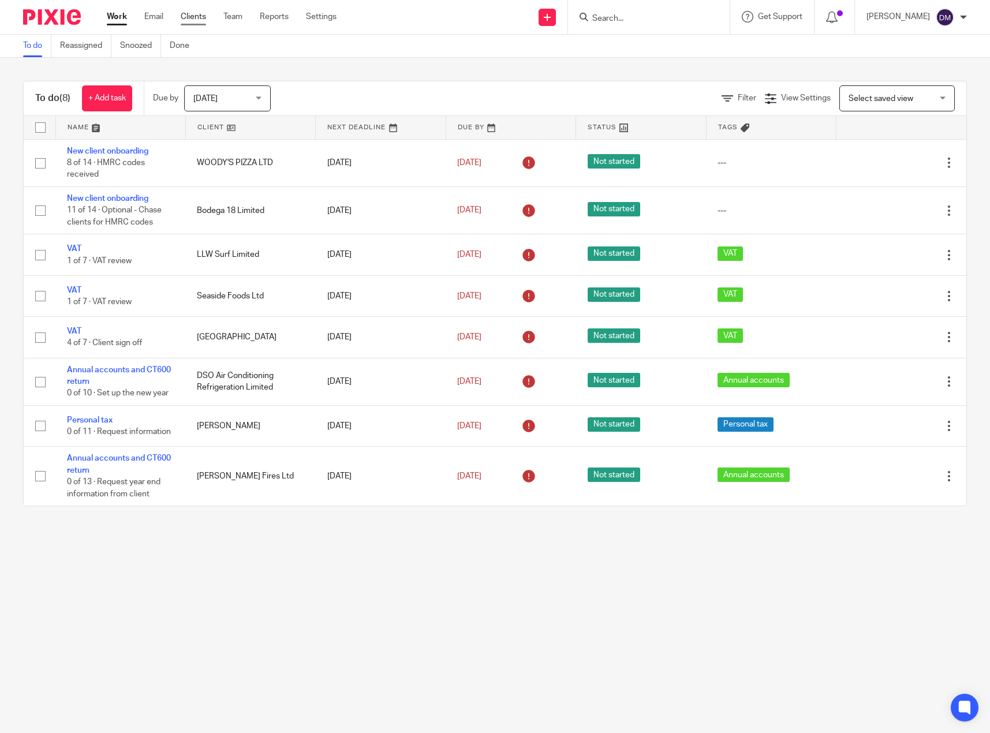
click at [194, 17] on link "Clients" at bounding box center [193, 17] width 25 height 12
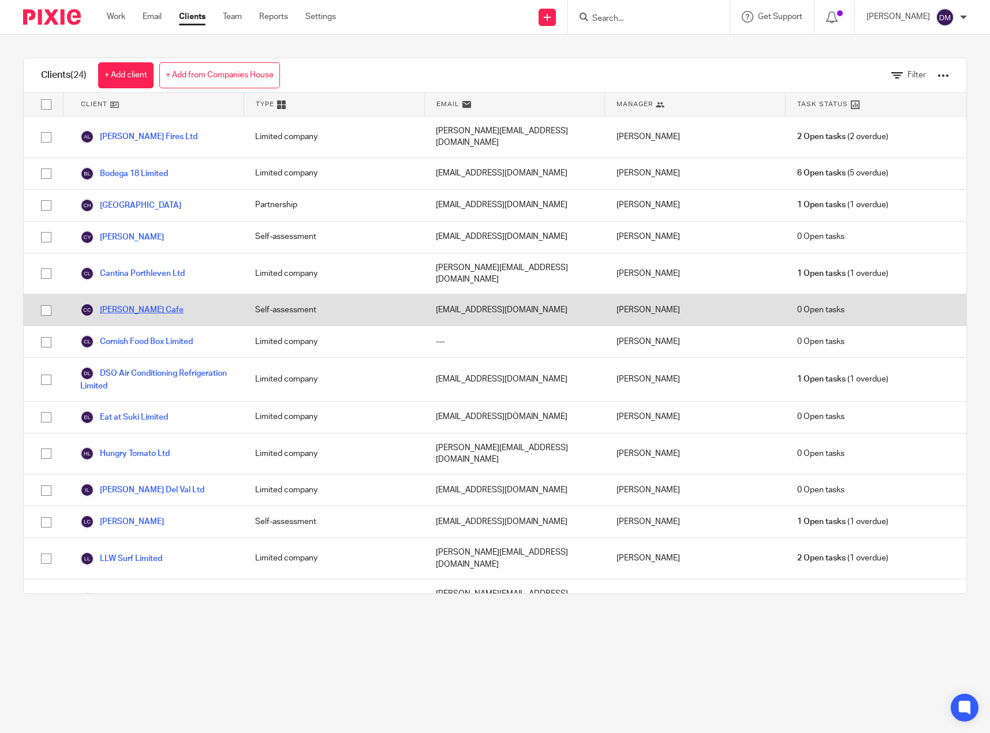
click at [156, 303] on link "[PERSON_NAME] Cafe" at bounding box center [131, 310] width 103 height 14
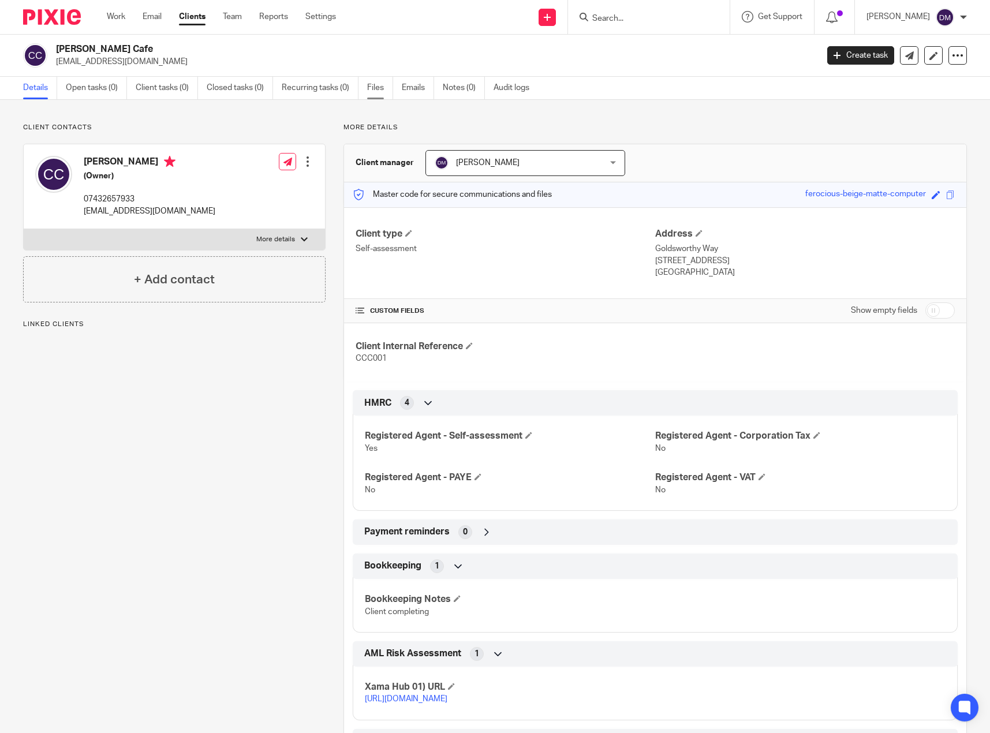
click at [385, 88] on link "Files" at bounding box center [380, 88] width 26 height 23
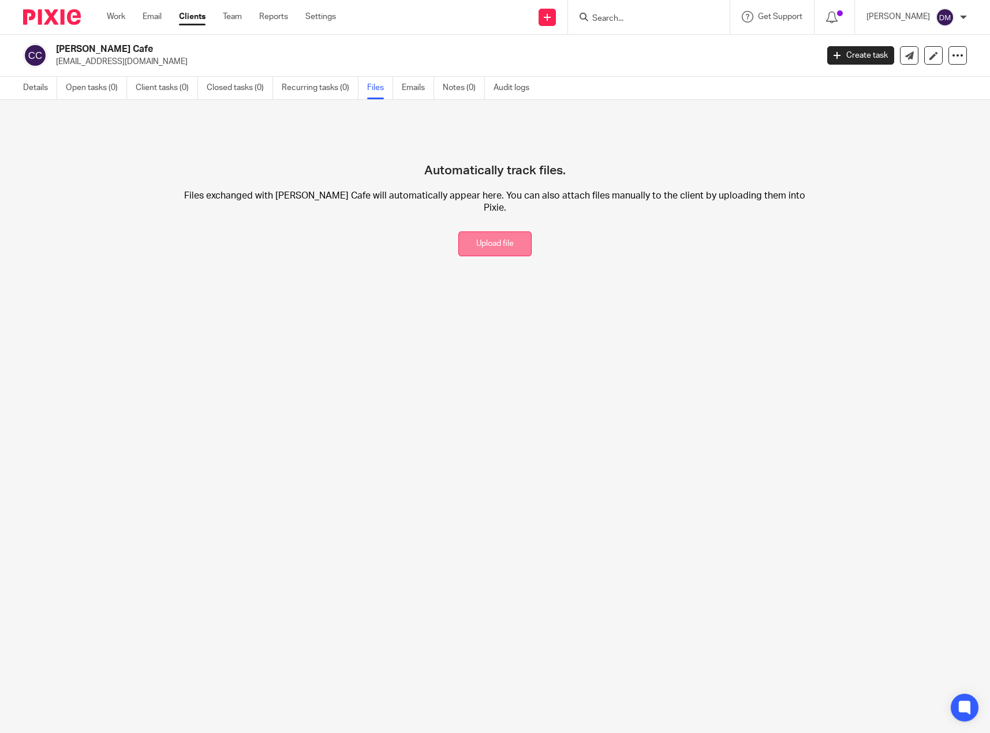
click at [494, 236] on button "Upload file" at bounding box center [495, 244] width 73 height 25
